Goal: Transaction & Acquisition: Purchase product/service

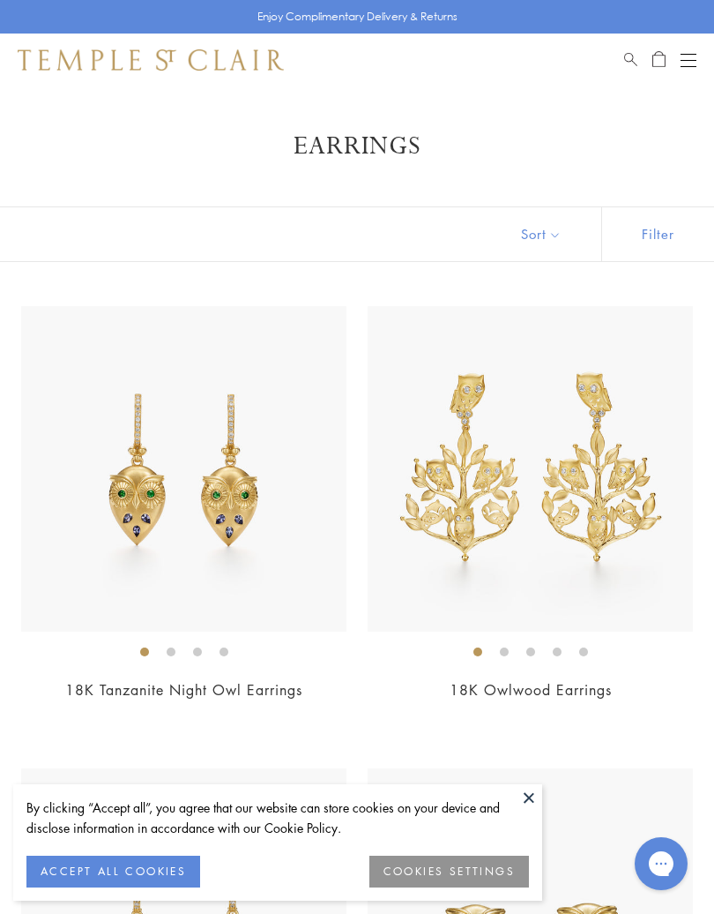
click at [682, 913] on img at bounding box center [530, 930] width 325 height 325
click at [688, 37] on div "Shop Shop Categories Amulets Pendants & Charms Lockets Chains & Leather Cords E…" at bounding box center [357, 60] width 714 height 53
click at [685, 52] on button "Open navigation" at bounding box center [689, 59] width 16 height 21
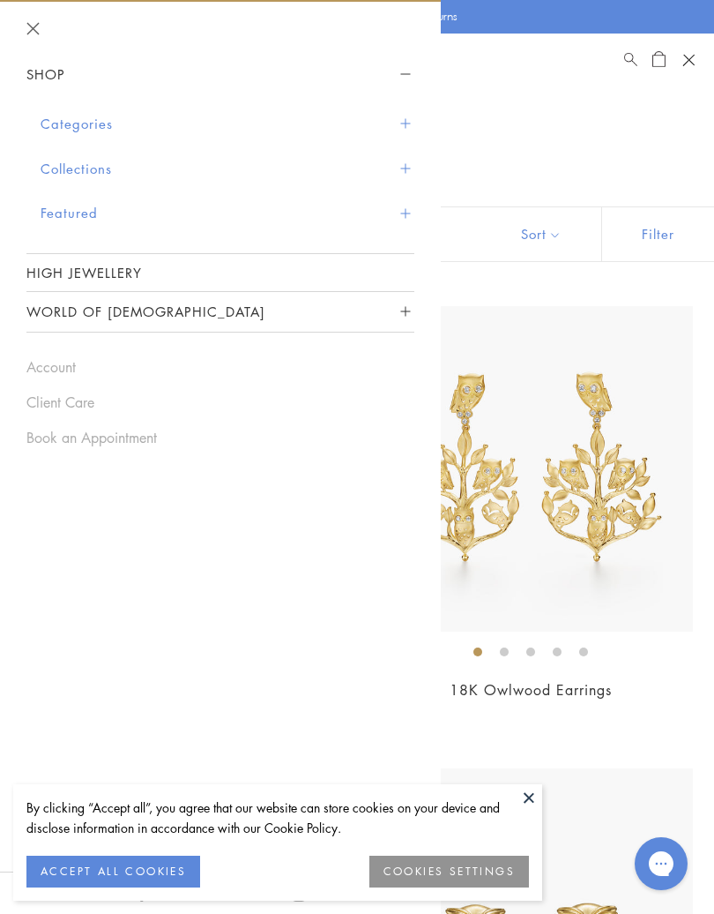
click at [701, 54] on div "Shop Shop Categories Amulets Pendants & Charms Lockets Chains & Leather Cords E…" at bounding box center [357, 60] width 714 height 53
click at [699, 44] on div "Shop Shop Categories Amulets Pendants & Charms Lockets Chains & Leather Cords E…" at bounding box center [357, 60] width 714 height 53
click at [702, 48] on div "Shop Shop Categories Amulets Pendants & Charms Lockets Chains & Leather Cords E…" at bounding box center [357, 60] width 714 height 53
click at [688, 63] on button "Open navigation" at bounding box center [688, 60] width 26 height 26
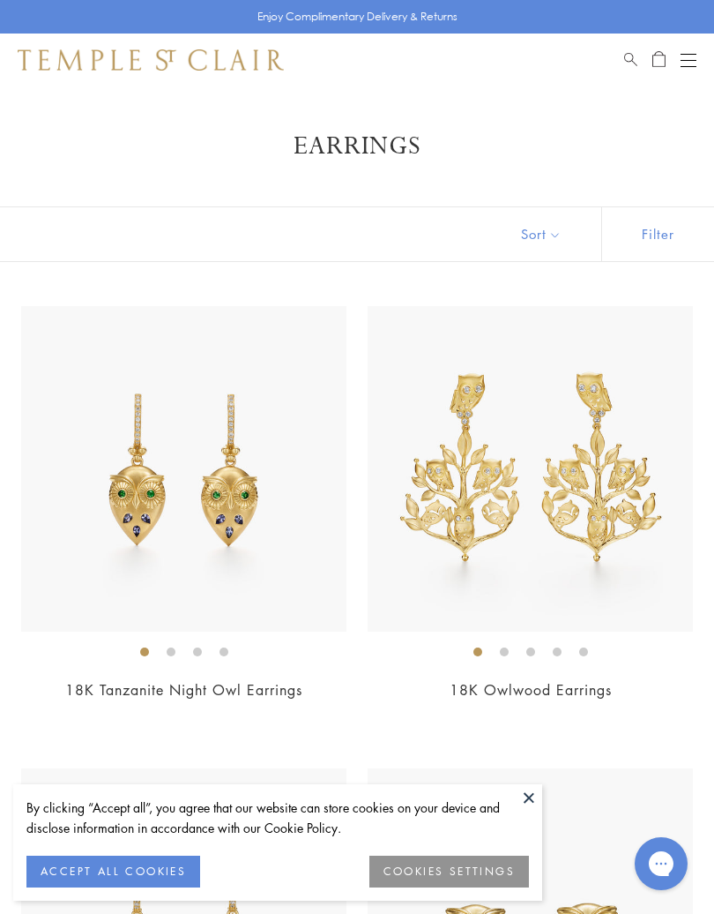
click at [691, 60] on div "Open navigation" at bounding box center [689, 60] width 16 height 1
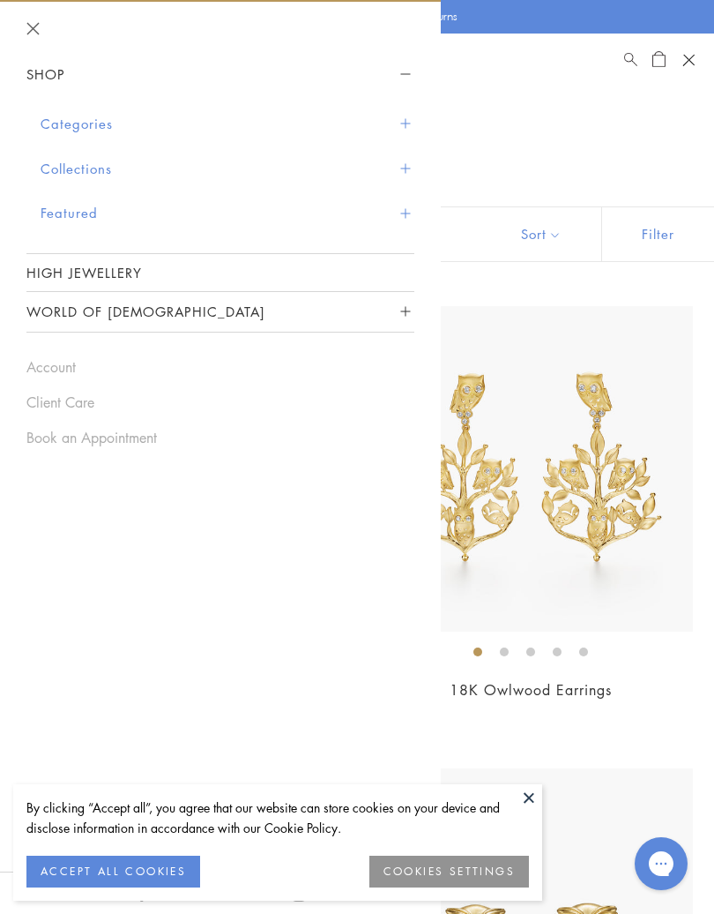
click at [706, 43] on div "Shop Shop Categories Amulets Pendants & Charms Lockets Chains & Leather Cords E…" at bounding box center [357, 60] width 714 height 53
